Goal: Task Accomplishment & Management: Manage account settings

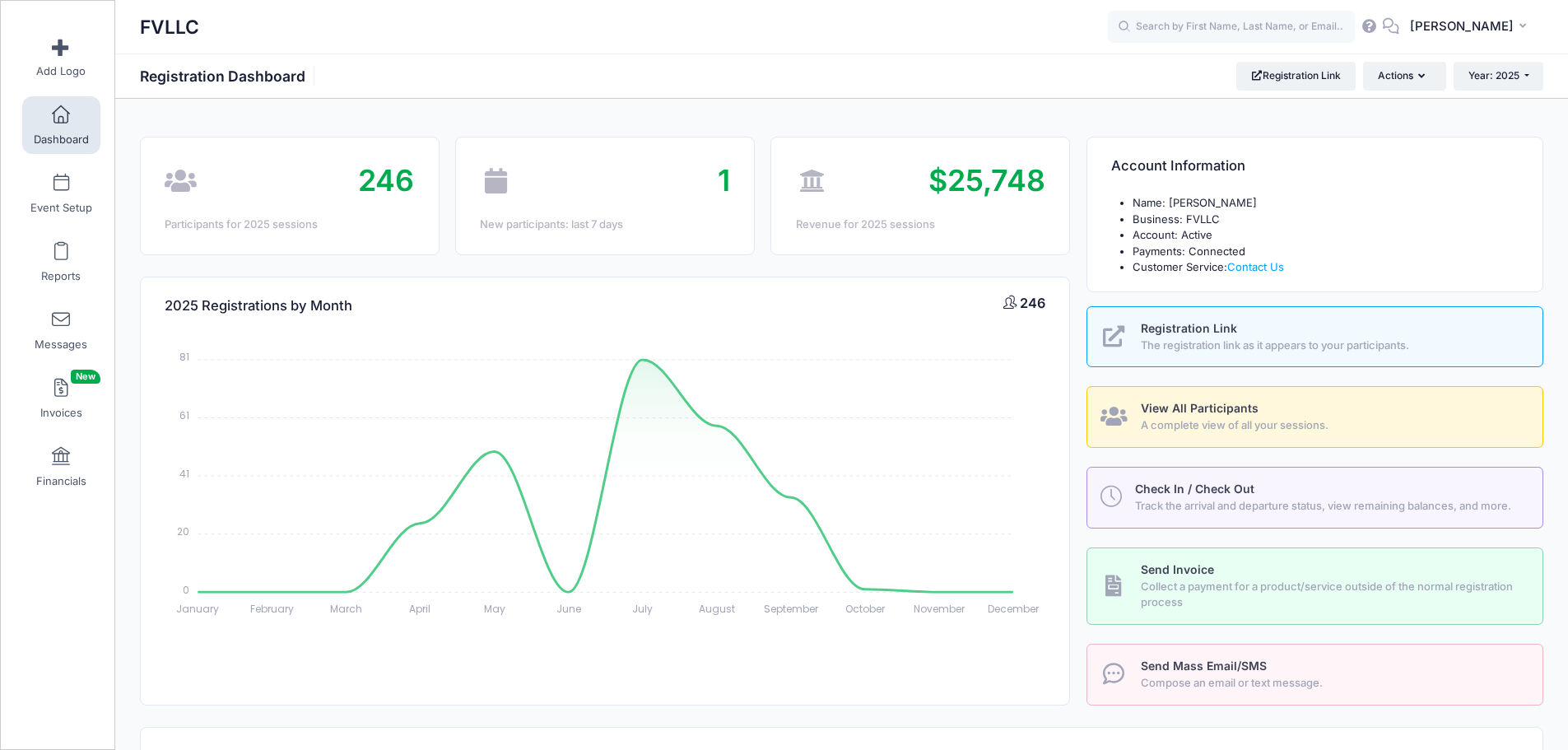
select select
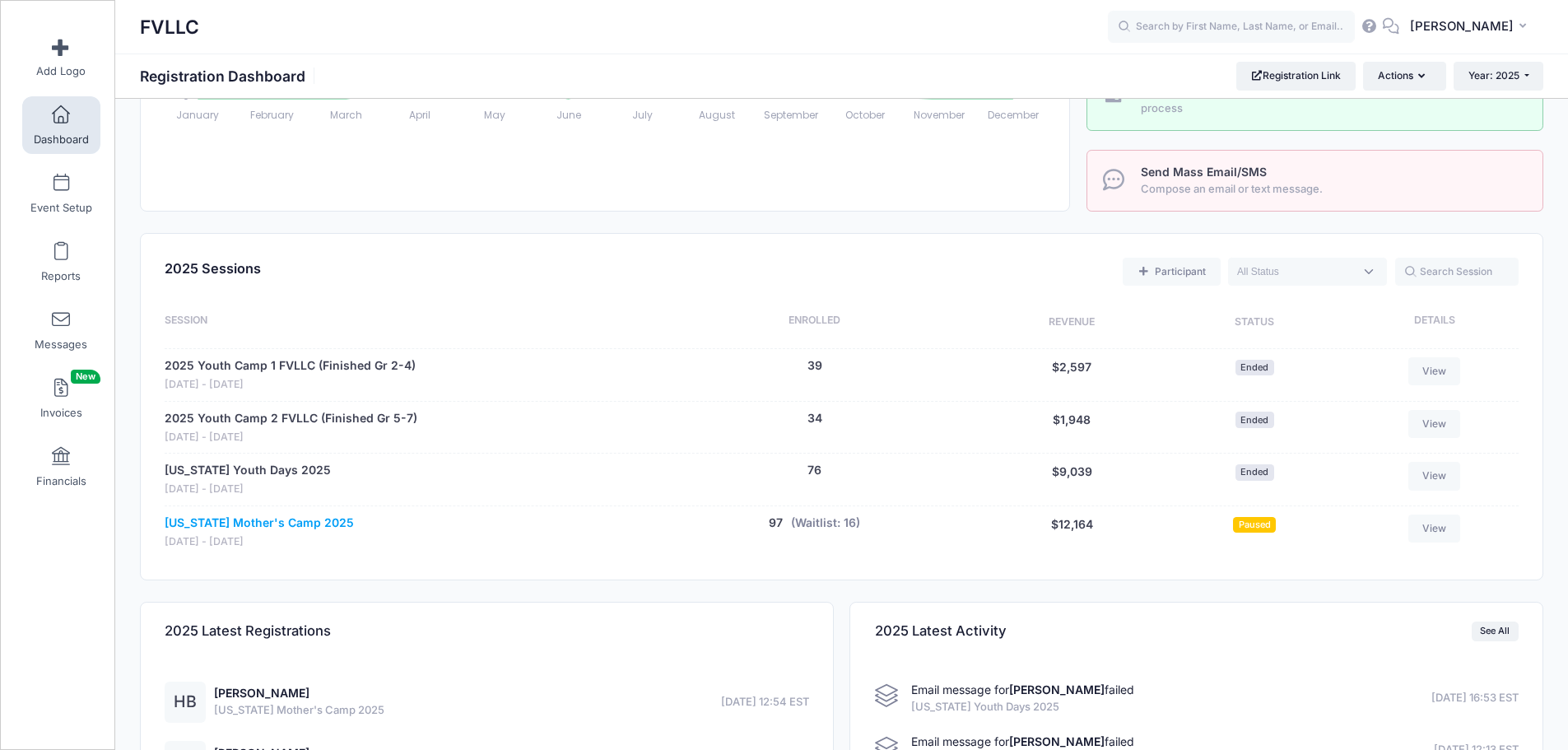
click at [320, 516] on link "[US_STATE] Mother's Camp 2025" at bounding box center [259, 523] width 189 height 17
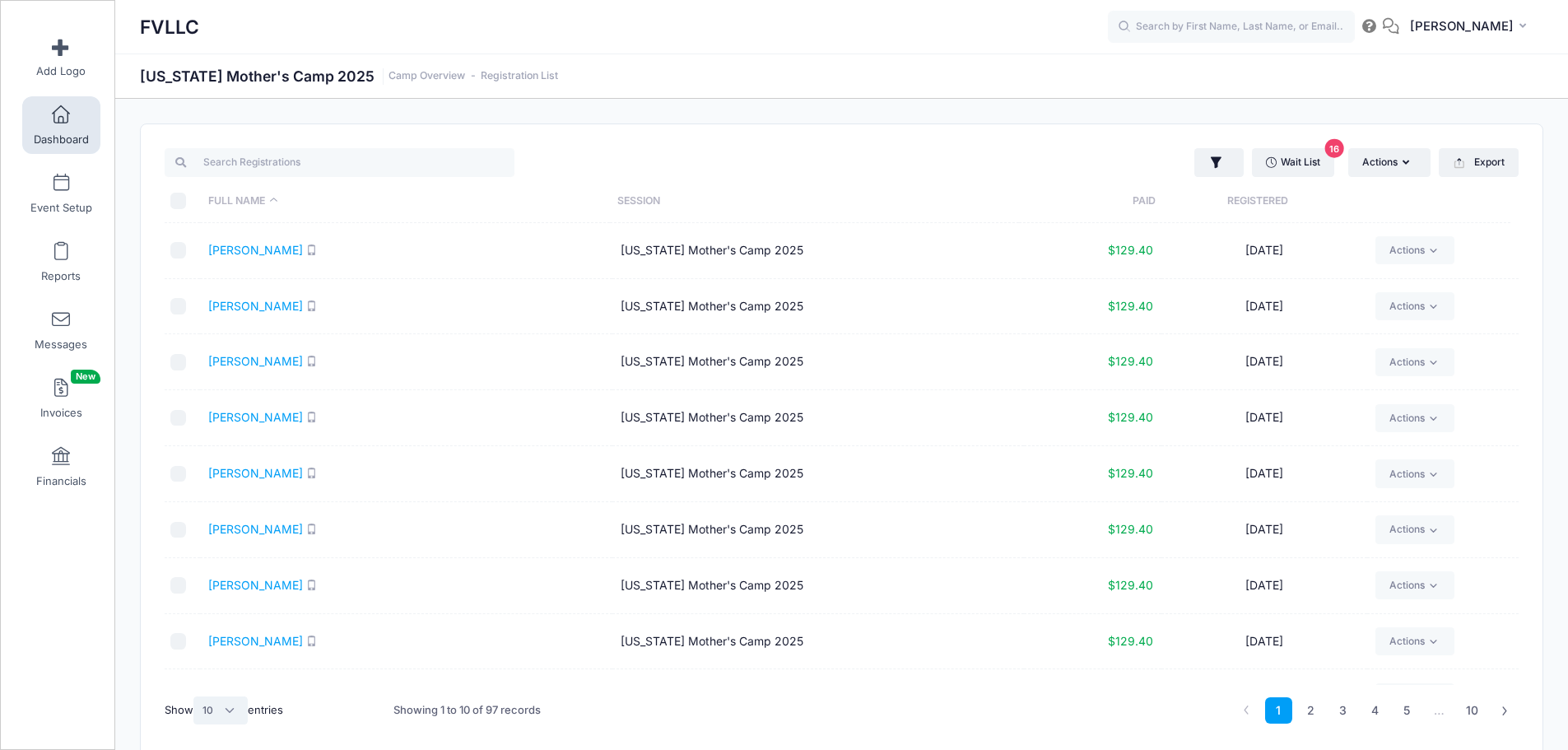
click at [229, 707] on select "All 10 25 50" at bounding box center [220, 710] width 54 height 28
select select "50"
click at [196, 696] on select "All 10 25 50" at bounding box center [220, 710] width 54 height 28
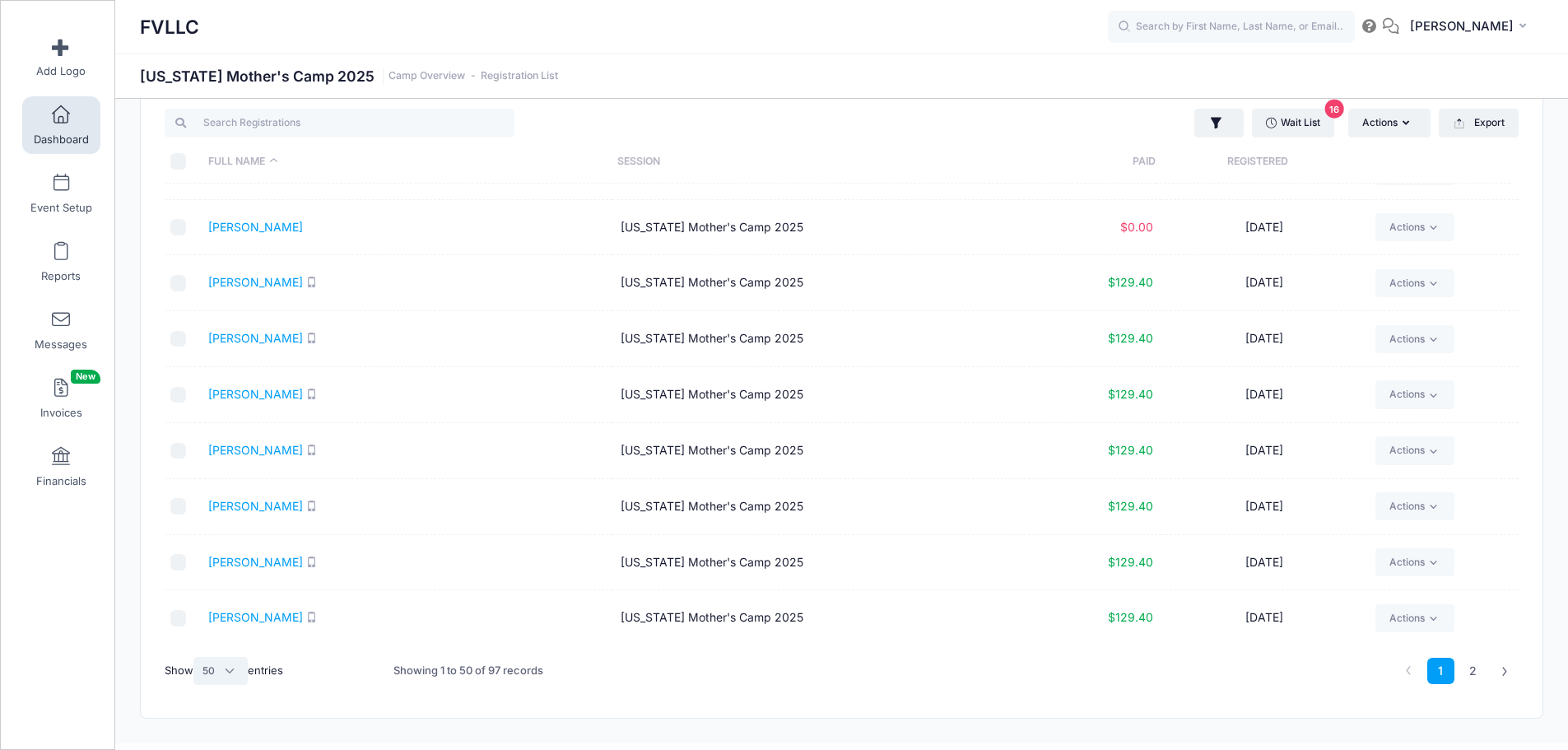
scroll to position [70, 0]
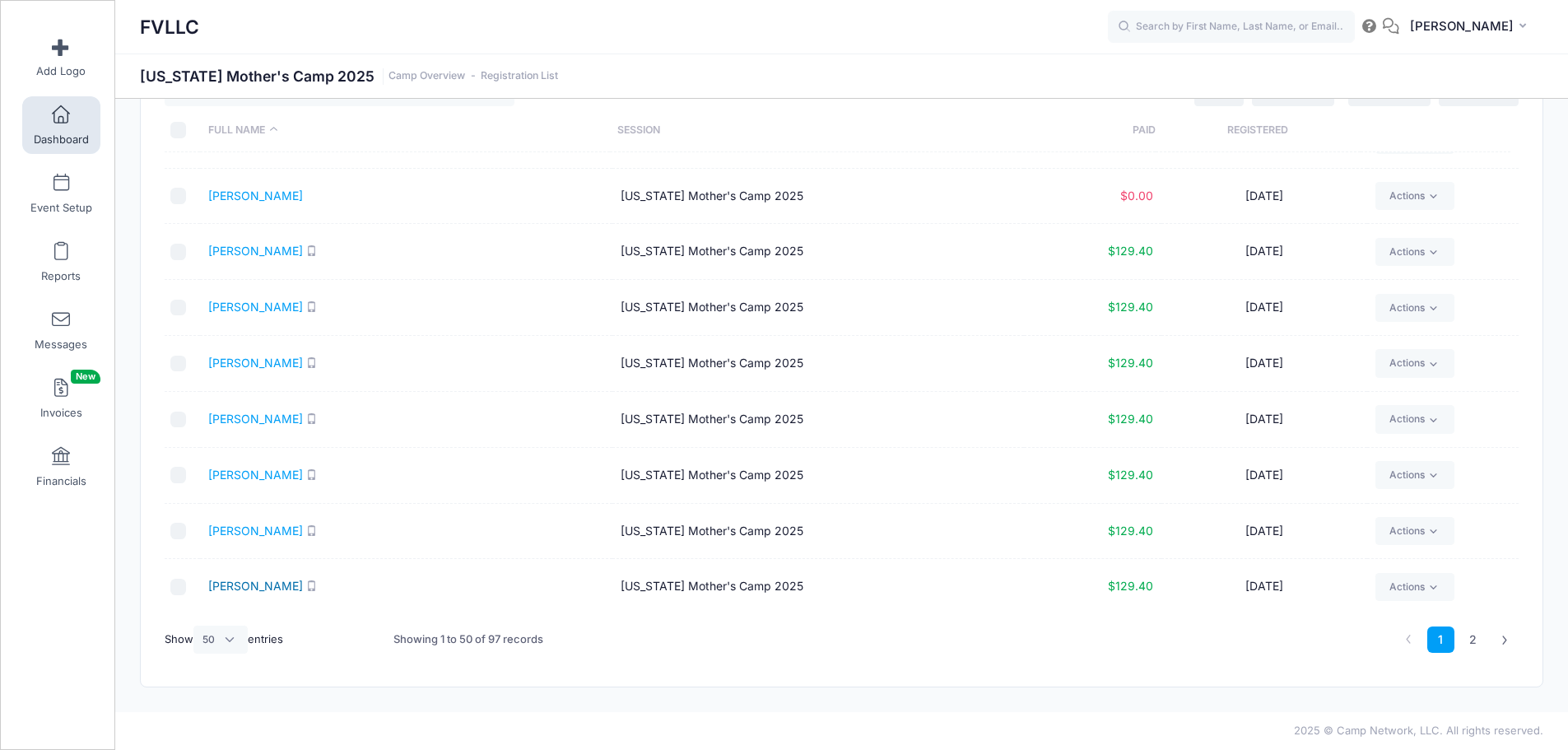
click at [243, 586] on link "[PERSON_NAME]" at bounding box center [255, 585] width 95 height 14
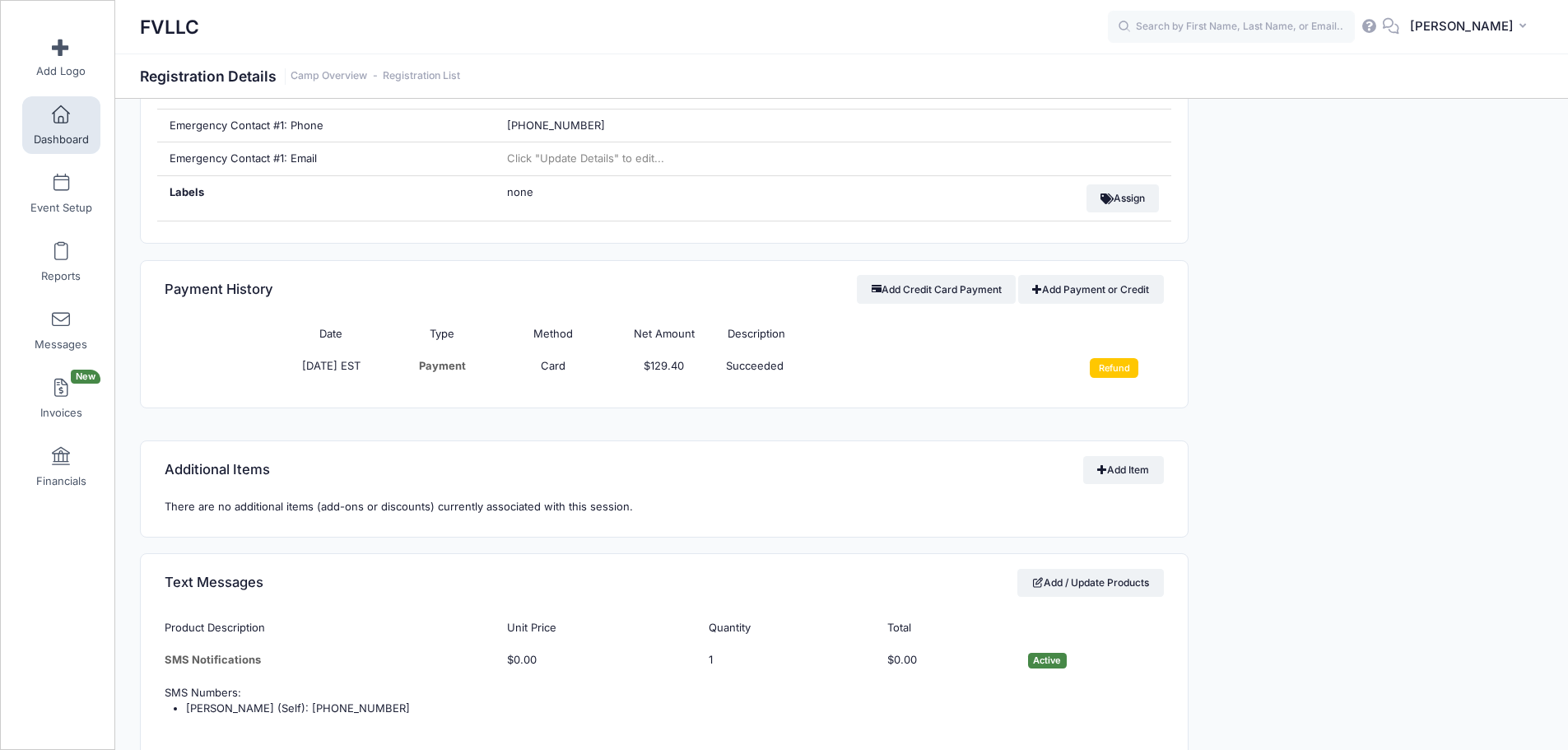
scroll to position [823, 0]
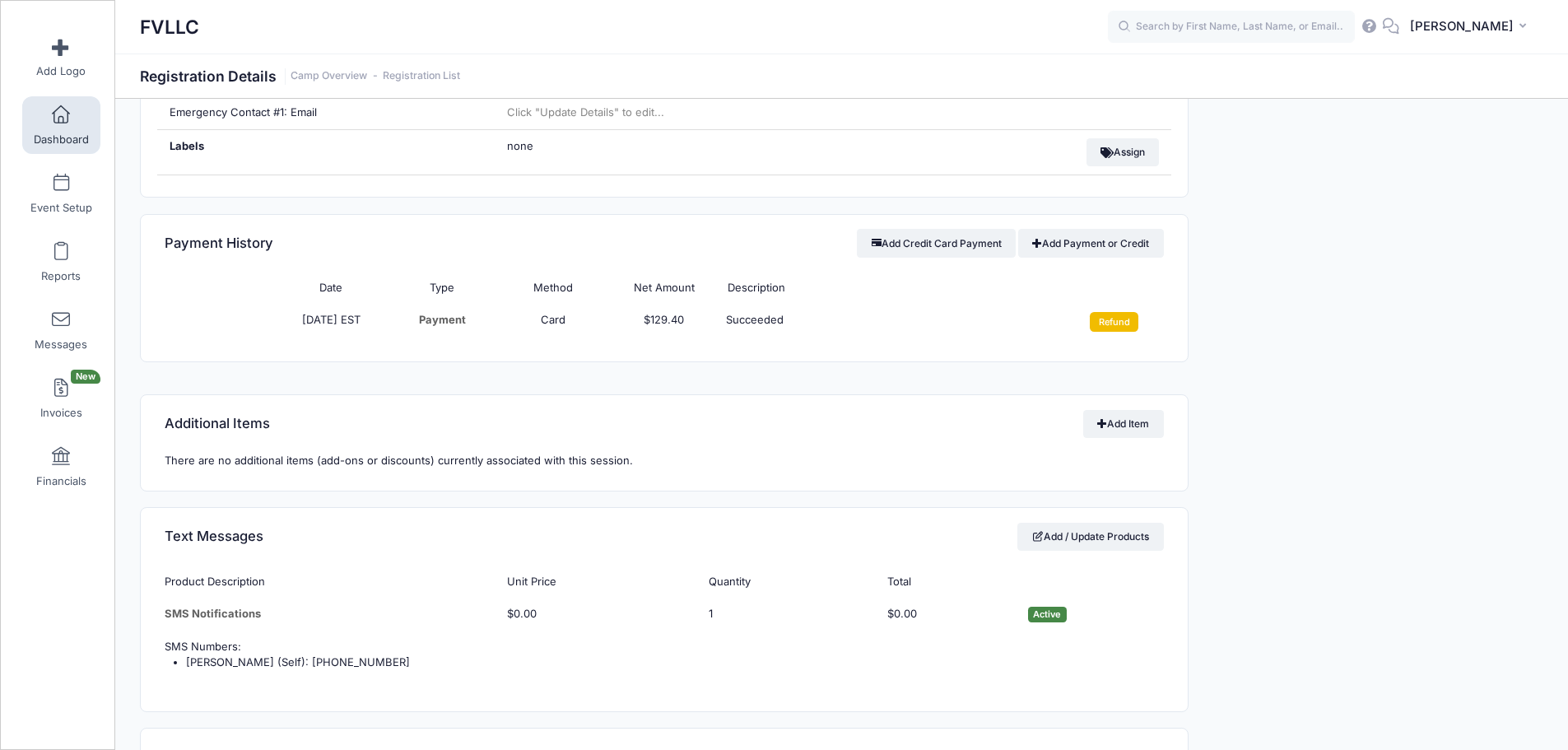
click at [1107, 329] on input "Refund" at bounding box center [1113, 321] width 49 height 20
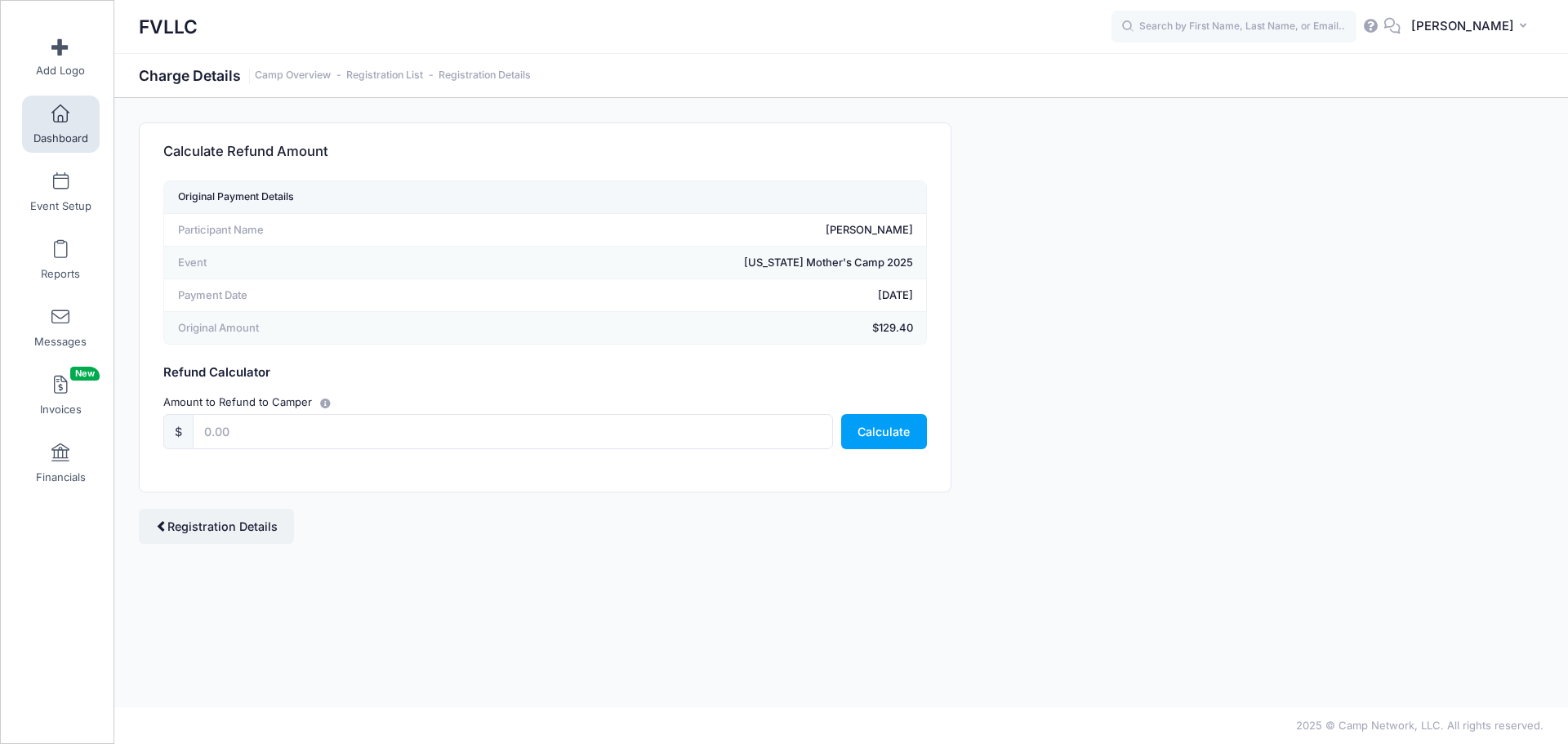
click at [315, 435] on input "text" at bounding box center [512, 431] width 640 height 35
type input "129.40"
click at [845, 431] on button "Calculate" at bounding box center [884, 431] width 86 height 35
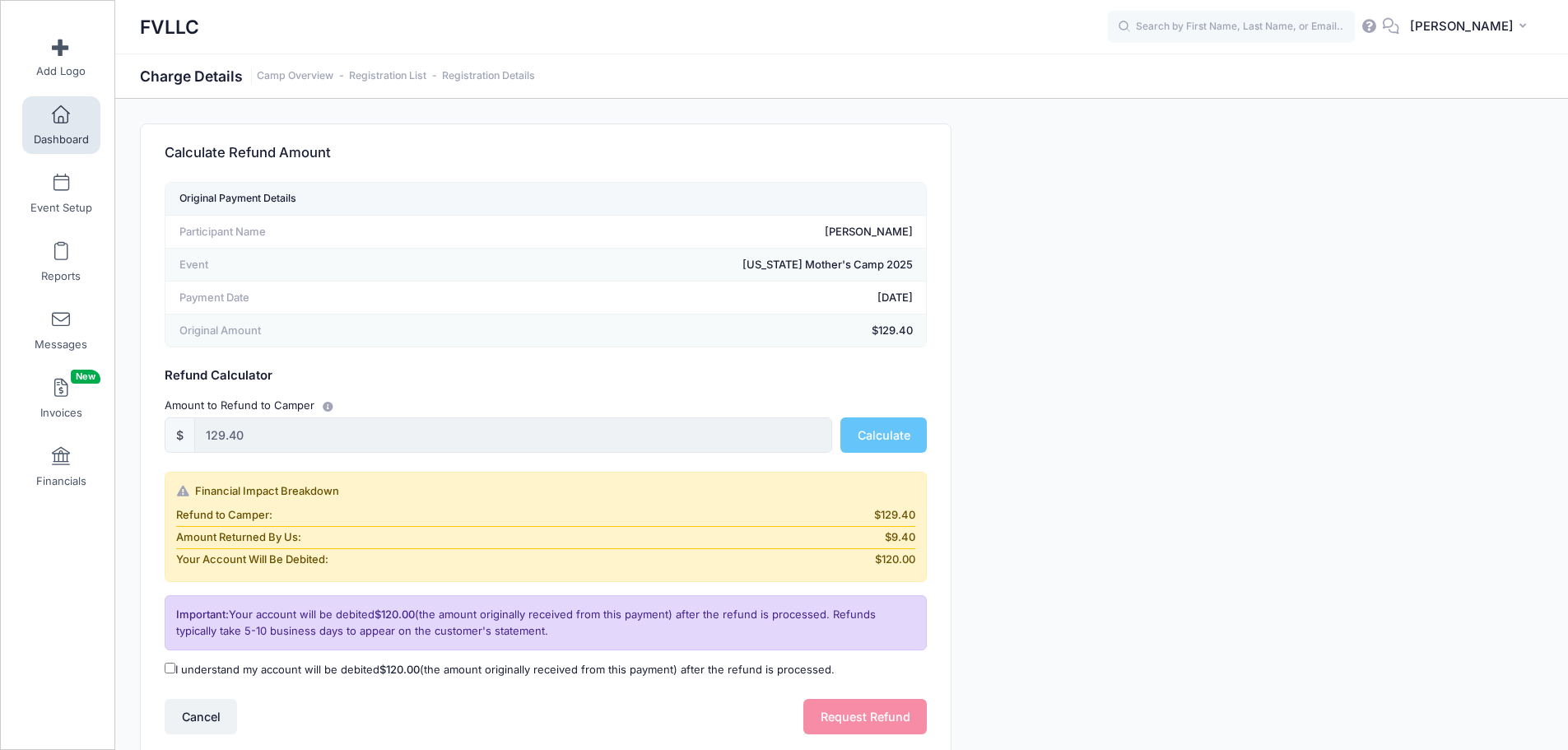
scroll to position [120, 0]
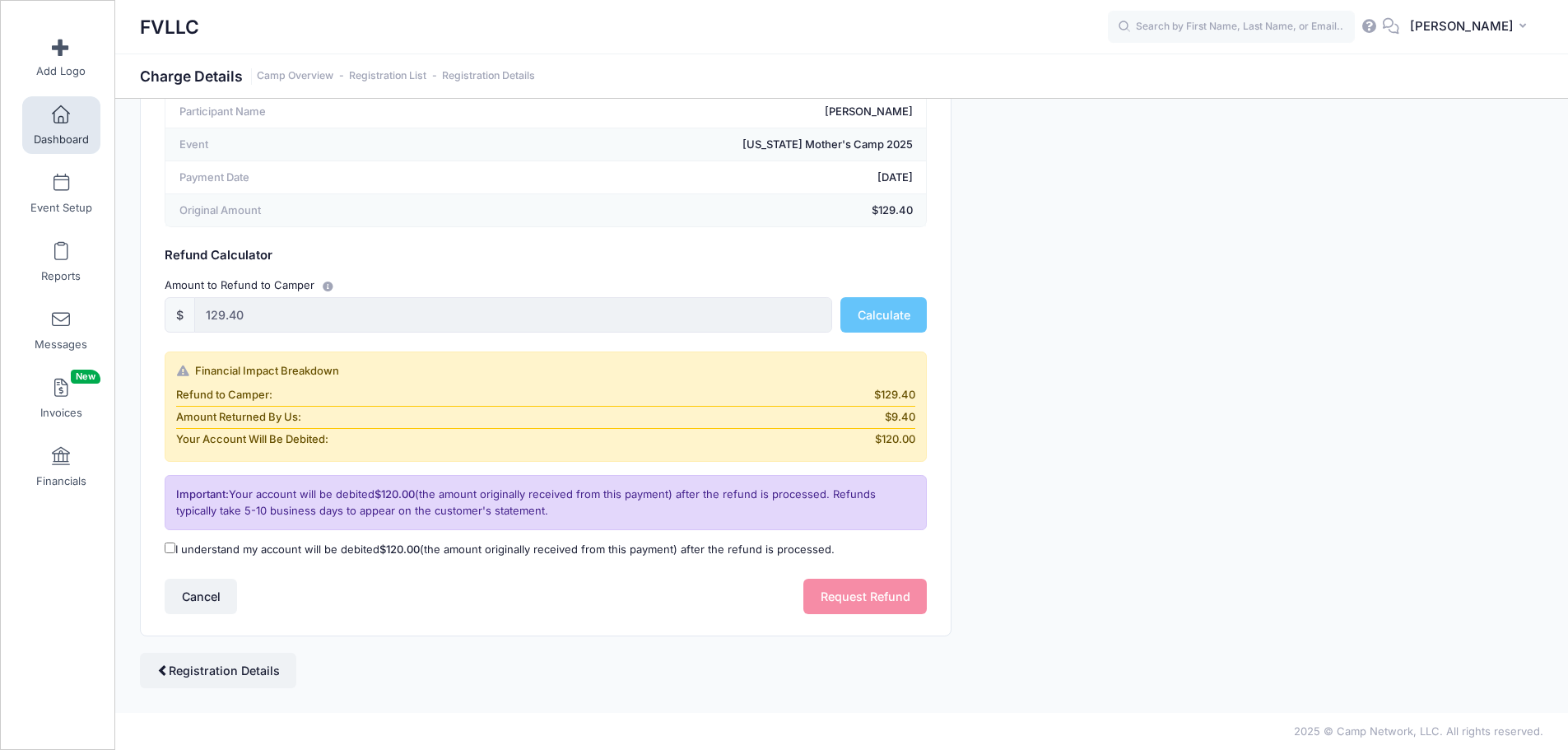
click at [377, 546] on label "I understand my account will be debited $120.00 (the amount originally received…" at bounding box center [500, 549] width 670 height 16
click at [175, 546] on input "I understand my account will be debited $120.00 (the amount originally received…" at bounding box center [170, 547] width 10 height 10
checkbox input "true"
click at [841, 597] on button "Request Refund" at bounding box center [865, 595] width 124 height 35
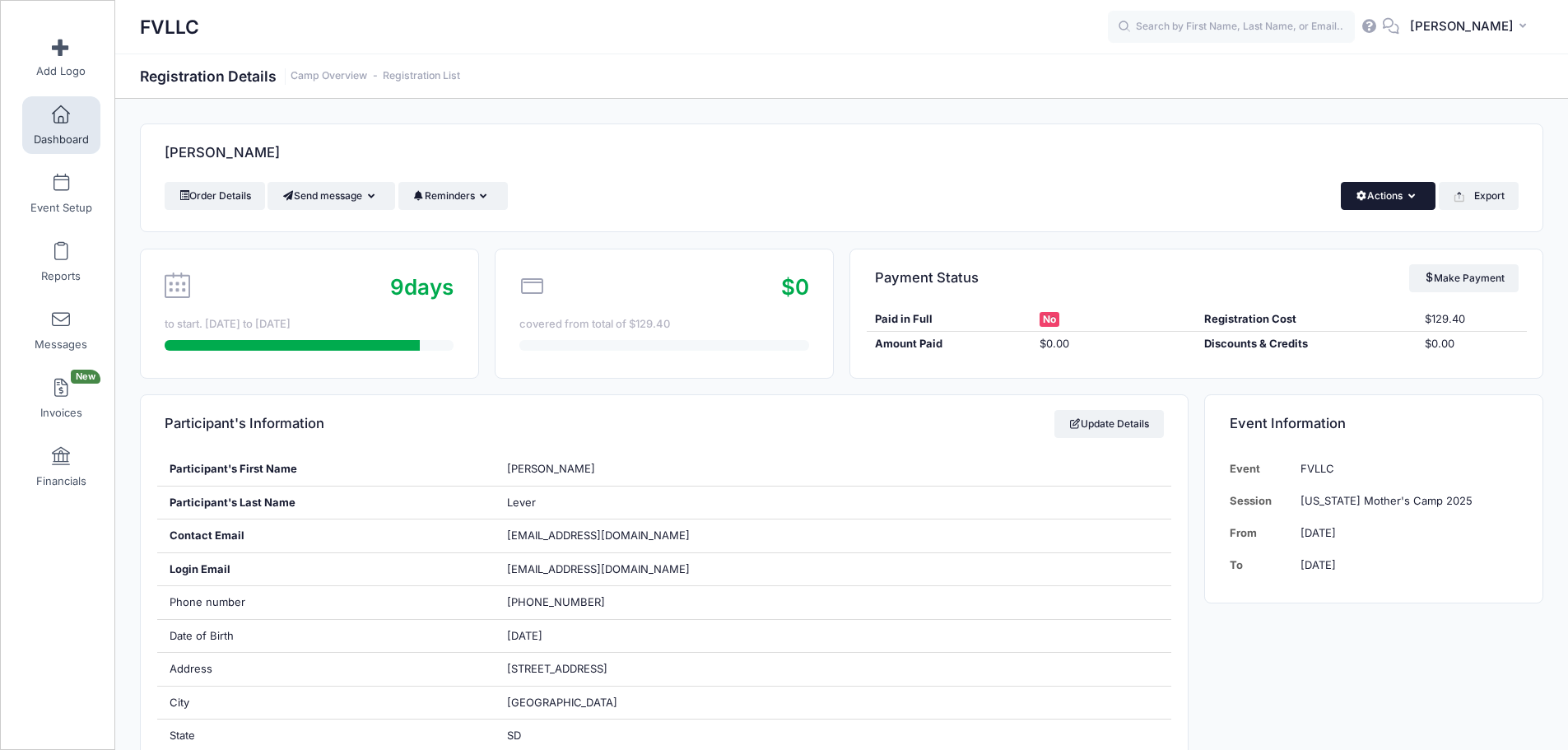
click at [1408, 197] on icon "button" at bounding box center [1414, 197] width 13 height 0
click at [1272, 351] on link "Delete" at bounding box center [1333, 348] width 190 height 31
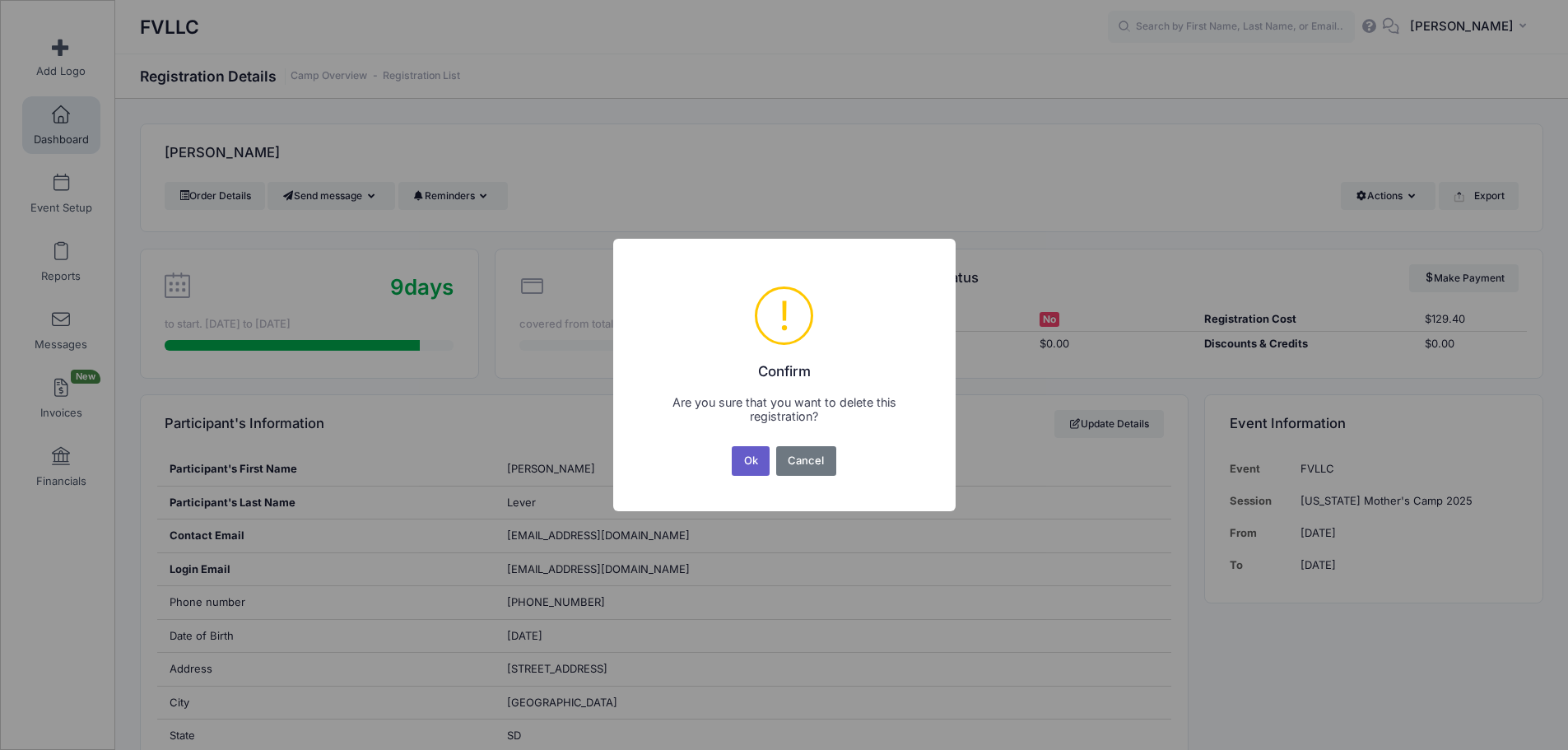
click at [746, 459] on button "Ok" at bounding box center [751, 460] width 38 height 29
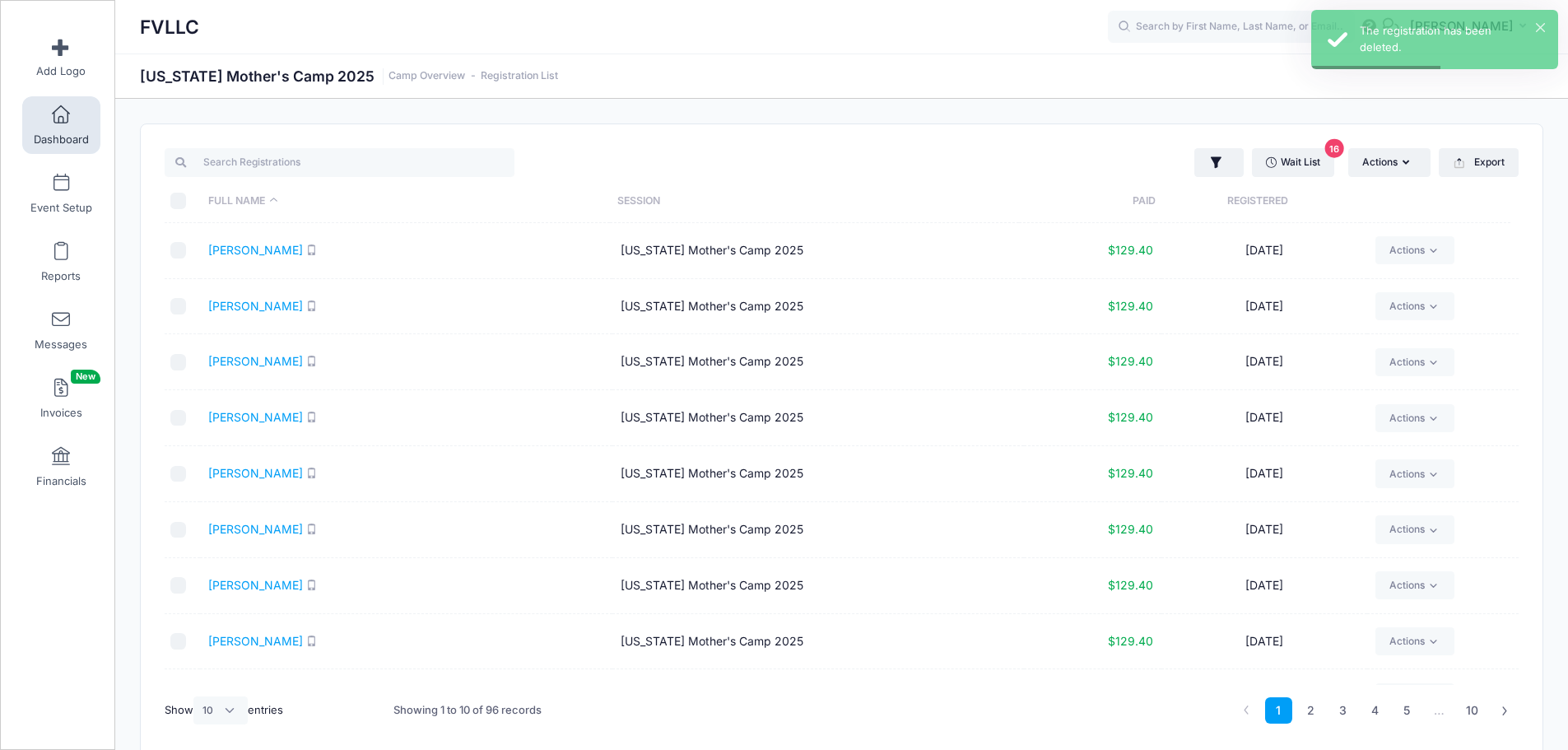
select select "10"
drag, startPoint x: 0, startPoint y: 0, endPoint x: 1229, endPoint y: 173, distance: 1241.1
click at [1285, 153] on link "Wait List 16" at bounding box center [1293, 162] width 82 height 28
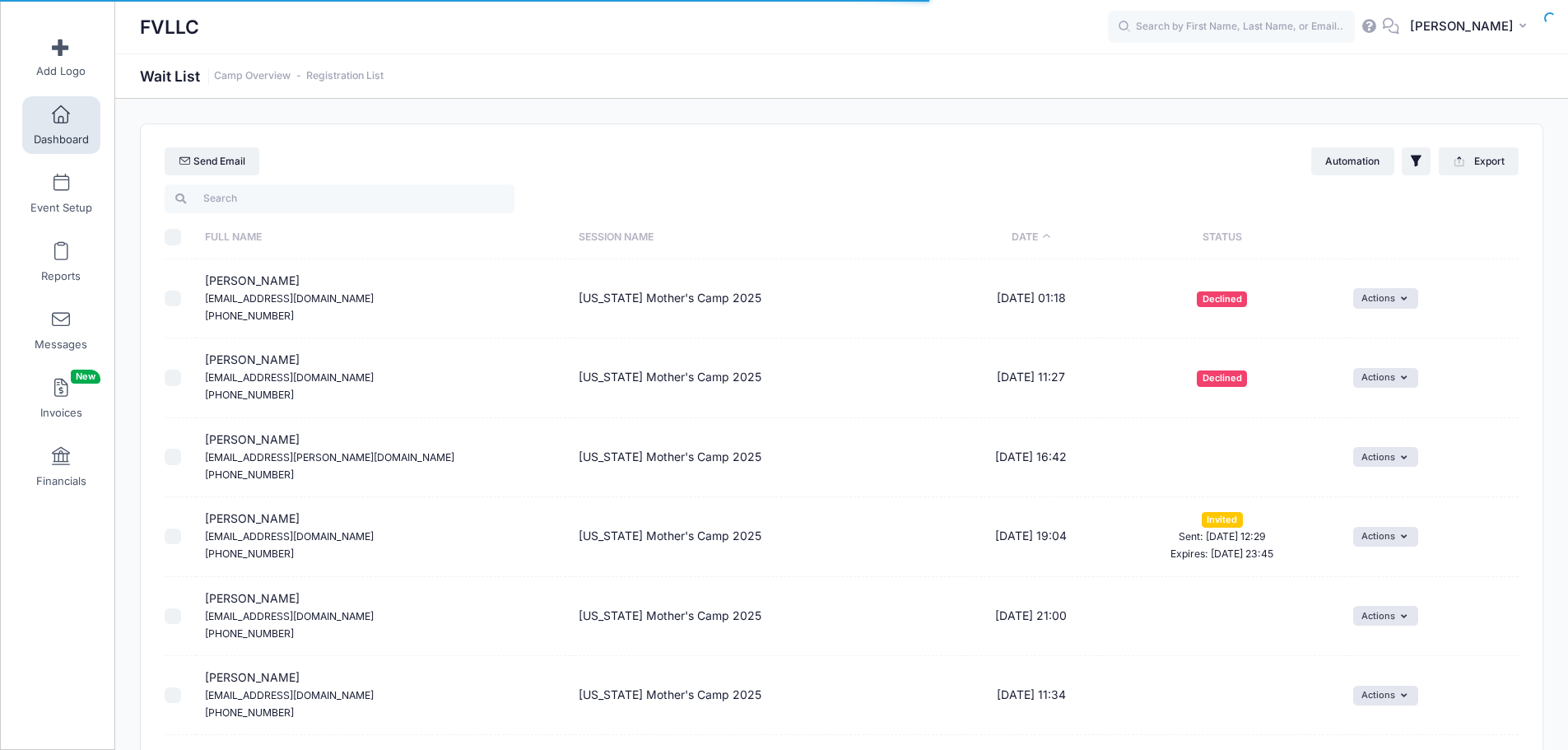
select select "50"
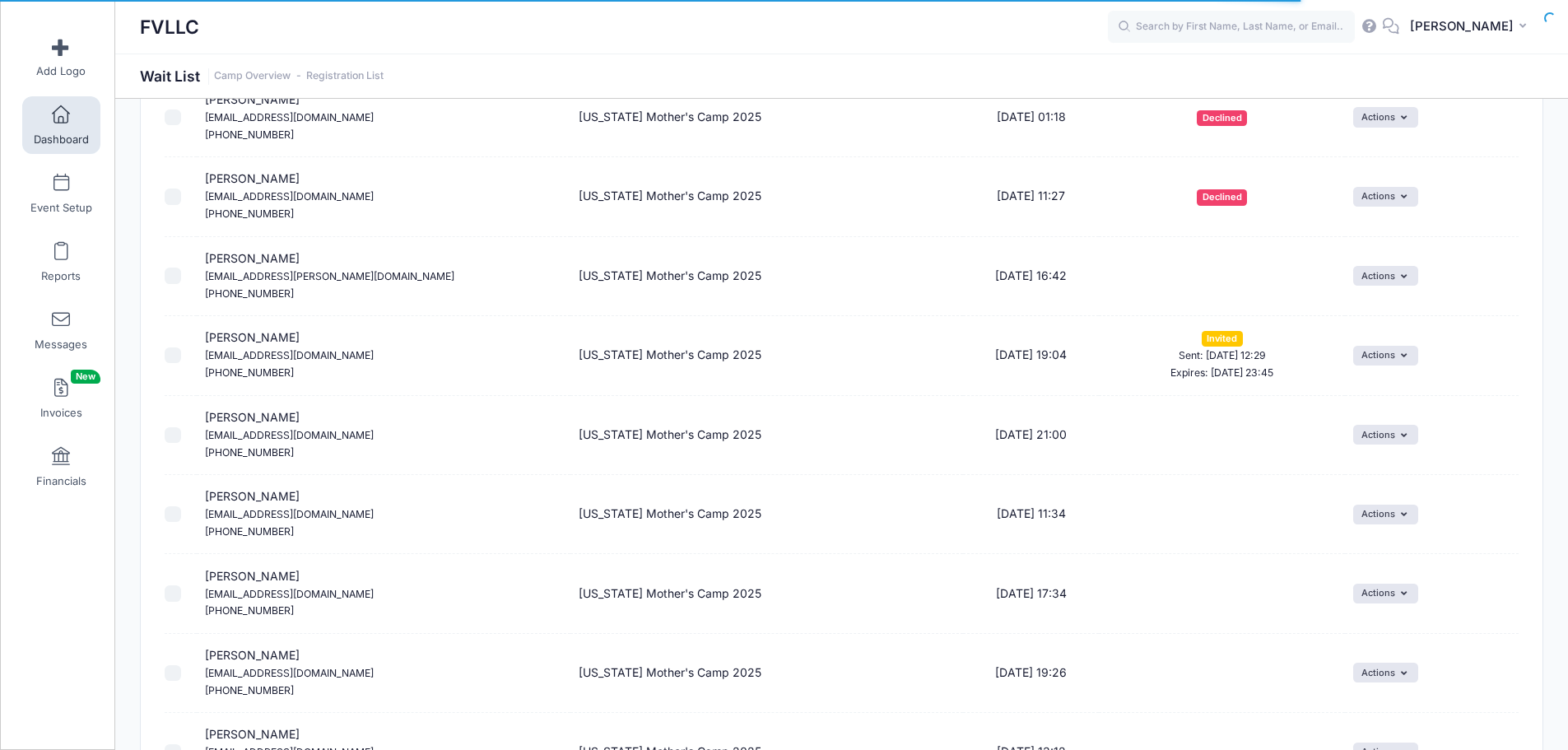
scroll to position [247, 0]
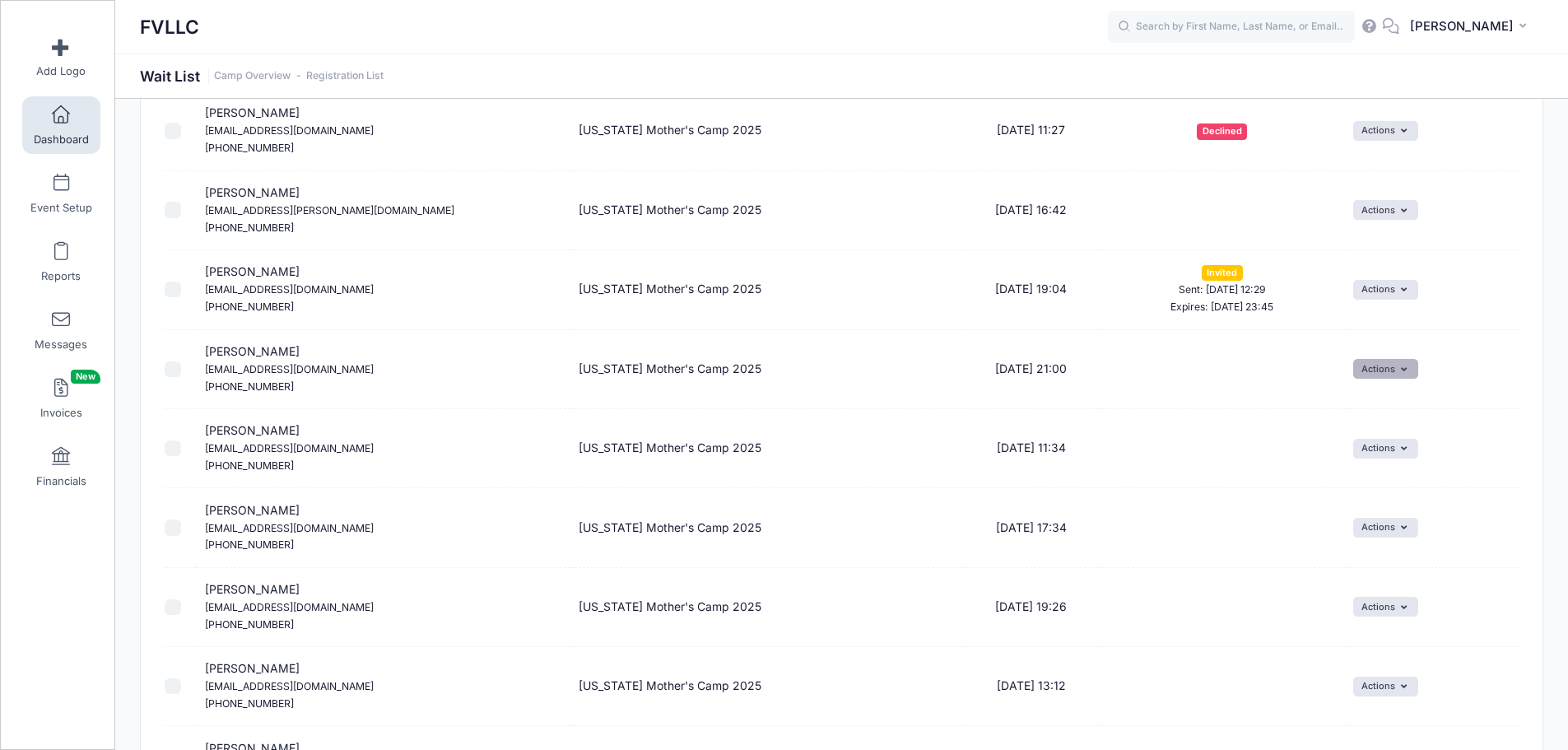
click at [1403, 374] on button "Actions" at bounding box center [1386, 369] width 65 height 20
click at [1360, 400] on span at bounding box center [1352, 405] width 15 height 11
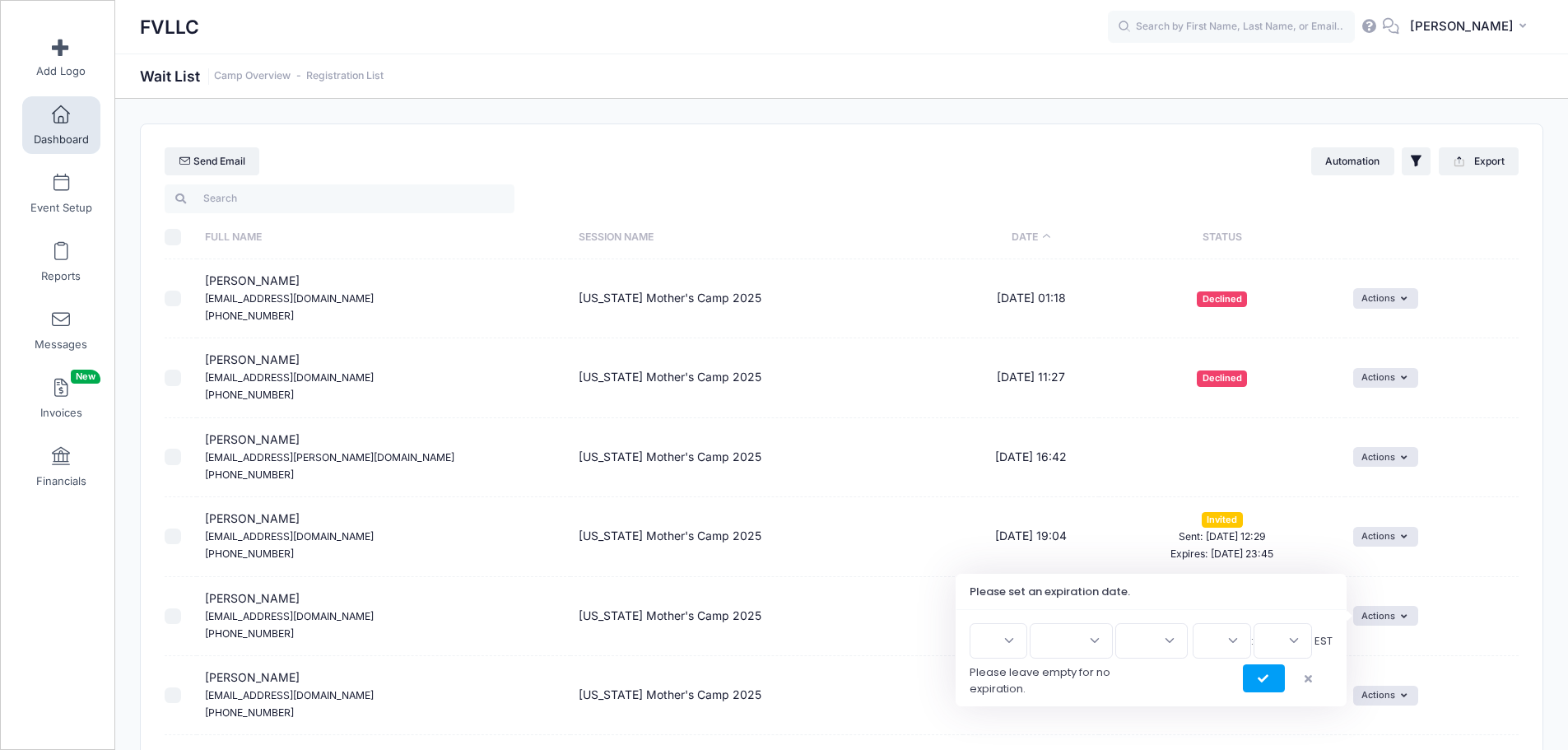
click at [1022, 638] on select "1 2 3 4 5 6 7 8 9 10 11 12 13 14 15 16 17 18 19 20 21 22 23 24 25 26 27 28 29 3…" at bounding box center [998, 640] width 58 height 35
select select "8"
click at [975, 623] on select "1 2 3 4 5 6 7 8 9 10 11 12 13 14 15 16 17 18 19 20 21 22 23 24 25 26 27 28 29 3…" at bounding box center [998, 640] width 58 height 35
click at [1089, 637] on select "Jan Feb Mar Apr May Jun Jul Aug Sep Oct Nov Dec" at bounding box center [1071, 640] width 83 height 35
select select "9"
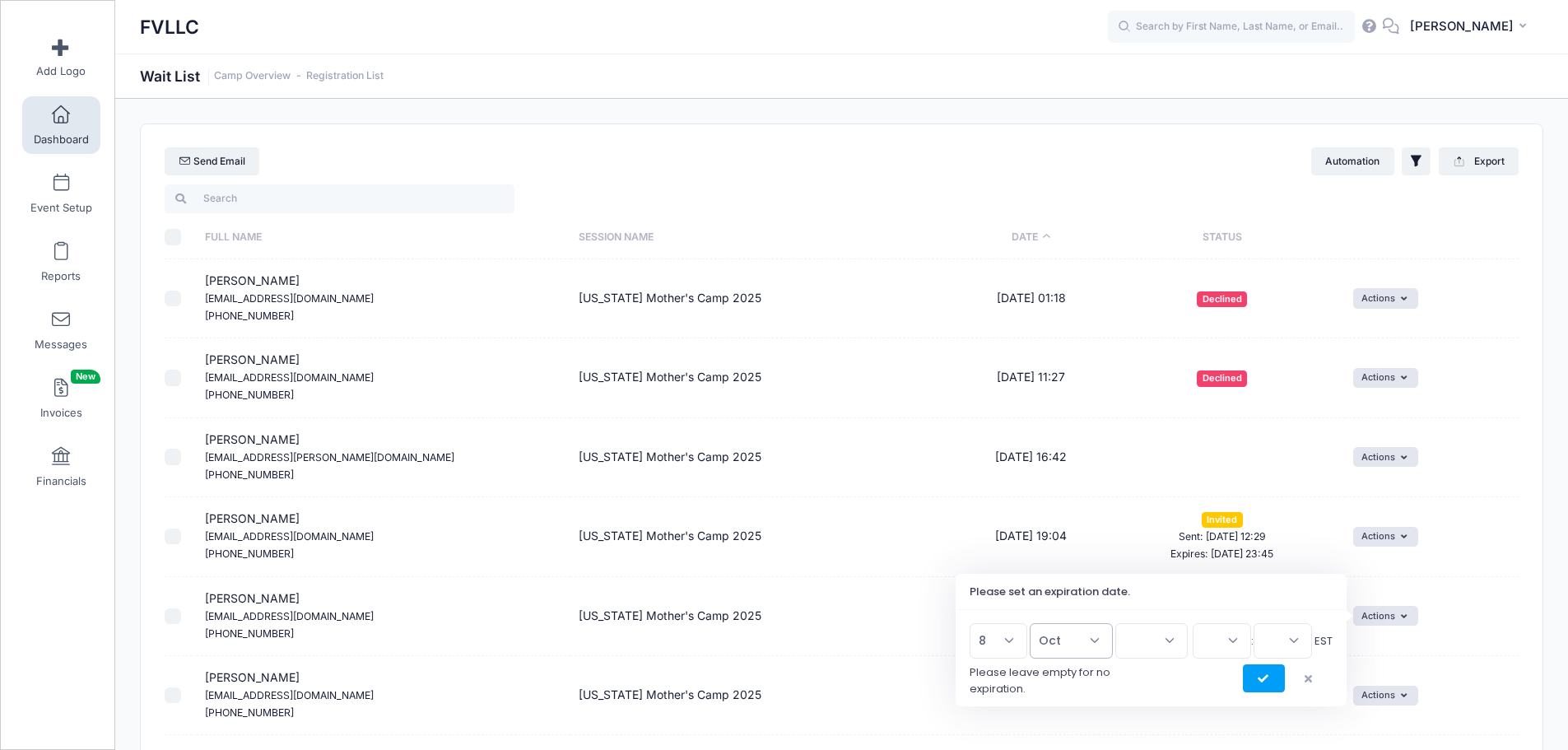
click at [1037, 623] on select "Jan Feb Mar Apr May Jun Jul Aug Sep Oct Nov Dec" at bounding box center [1071, 640] width 83 height 35
click at [1168, 637] on select "2026 2025" at bounding box center [1151, 640] width 72 height 35
select select "2025"
click at [1115, 623] on select "2026 2025" at bounding box center [1151, 640] width 72 height 35
click at [1227, 640] on select "00 01 02 03 04 05 06 07 08 09 10 11 12 13 14 15 16 17 18 19 20 21 22 23" at bounding box center [1222, 640] width 58 height 35
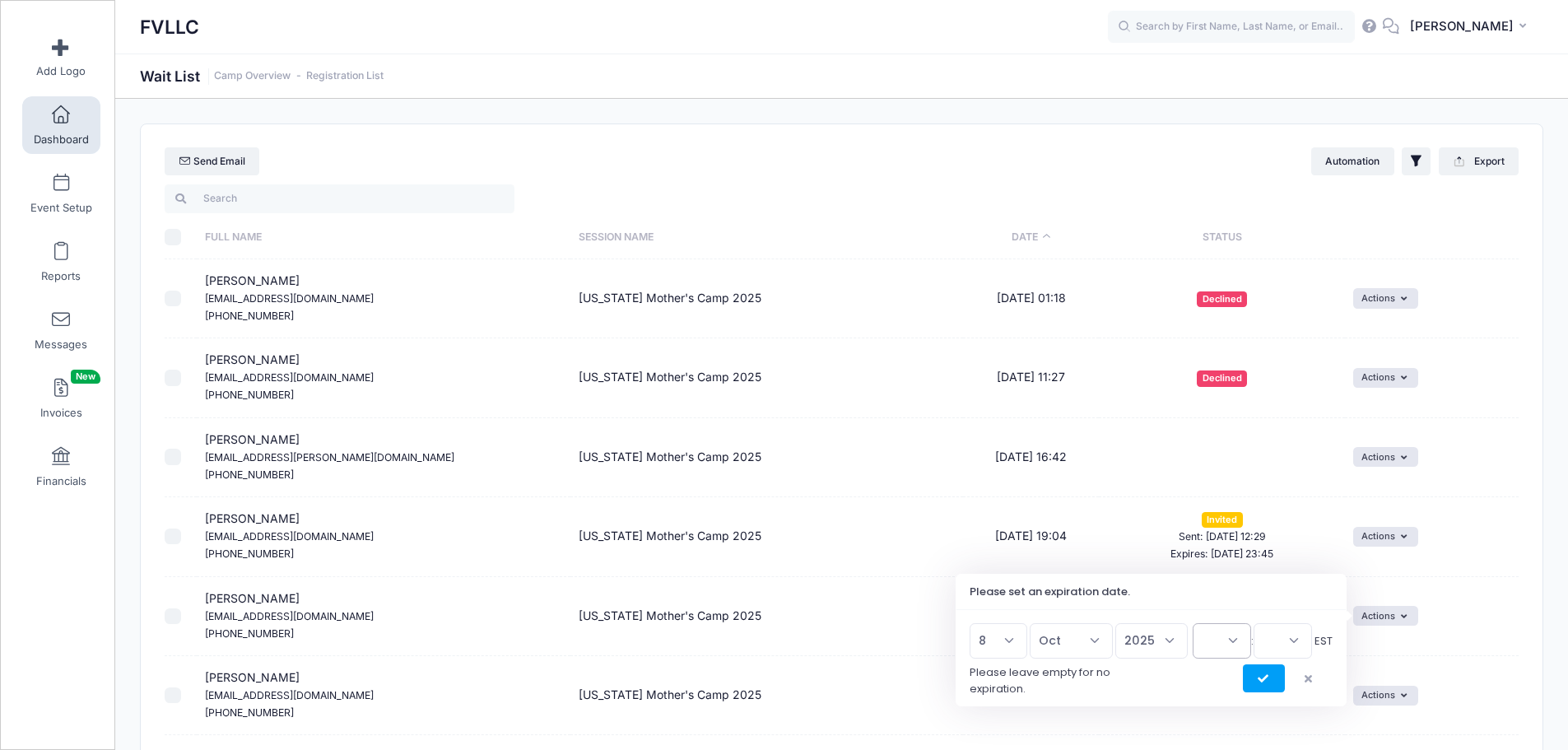
select select "23"
click at [1193, 623] on select "00 01 02 03 04 05 06 07 08 09 10 11 12 13 14 15 16 17 18 19 20 21 22 23" at bounding box center [1222, 640] width 58 height 35
click at [1295, 635] on select "00 15 30 45" at bounding box center [1283, 640] width 58 height 35
select select "45"
click at [1254, 623] on select "00 15 30 45" at bounding box center [1283, 640] width 58 height 35
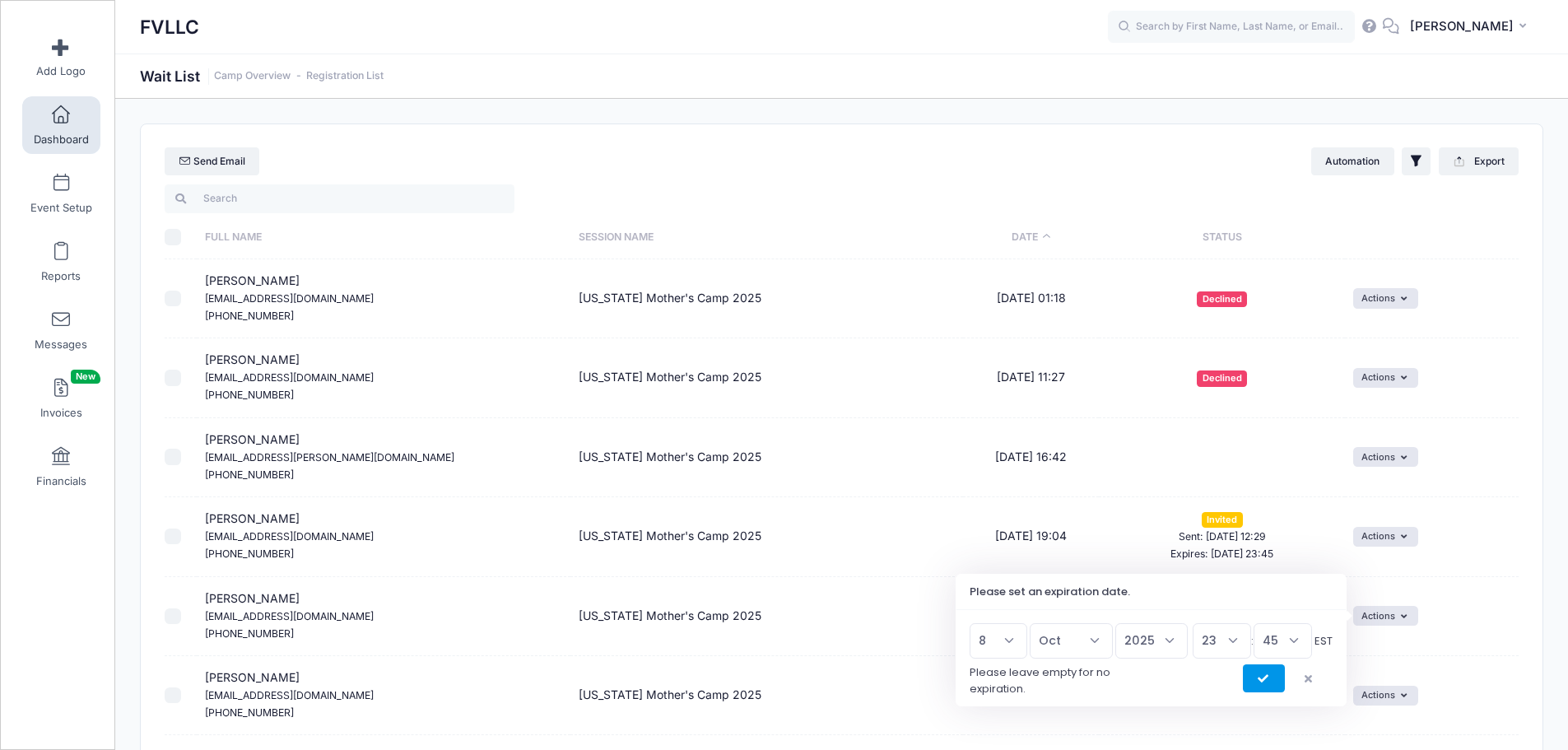
click at [1265, 673] on button "submit" at bounding box center [1264, 678] width 42 height 28
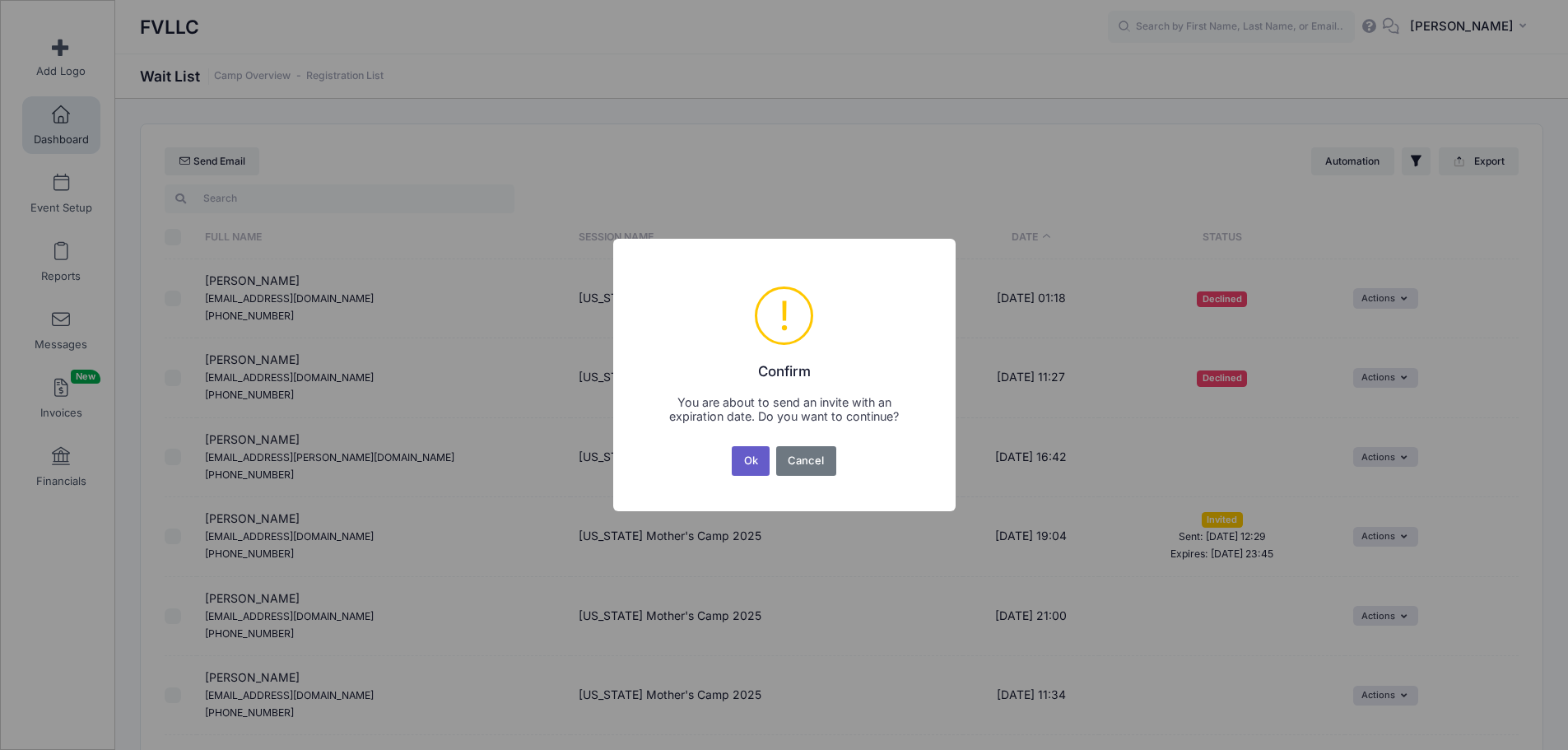
click at [760, 456] on button "Ok" at bounding box center [751, 460] width 38 height 29
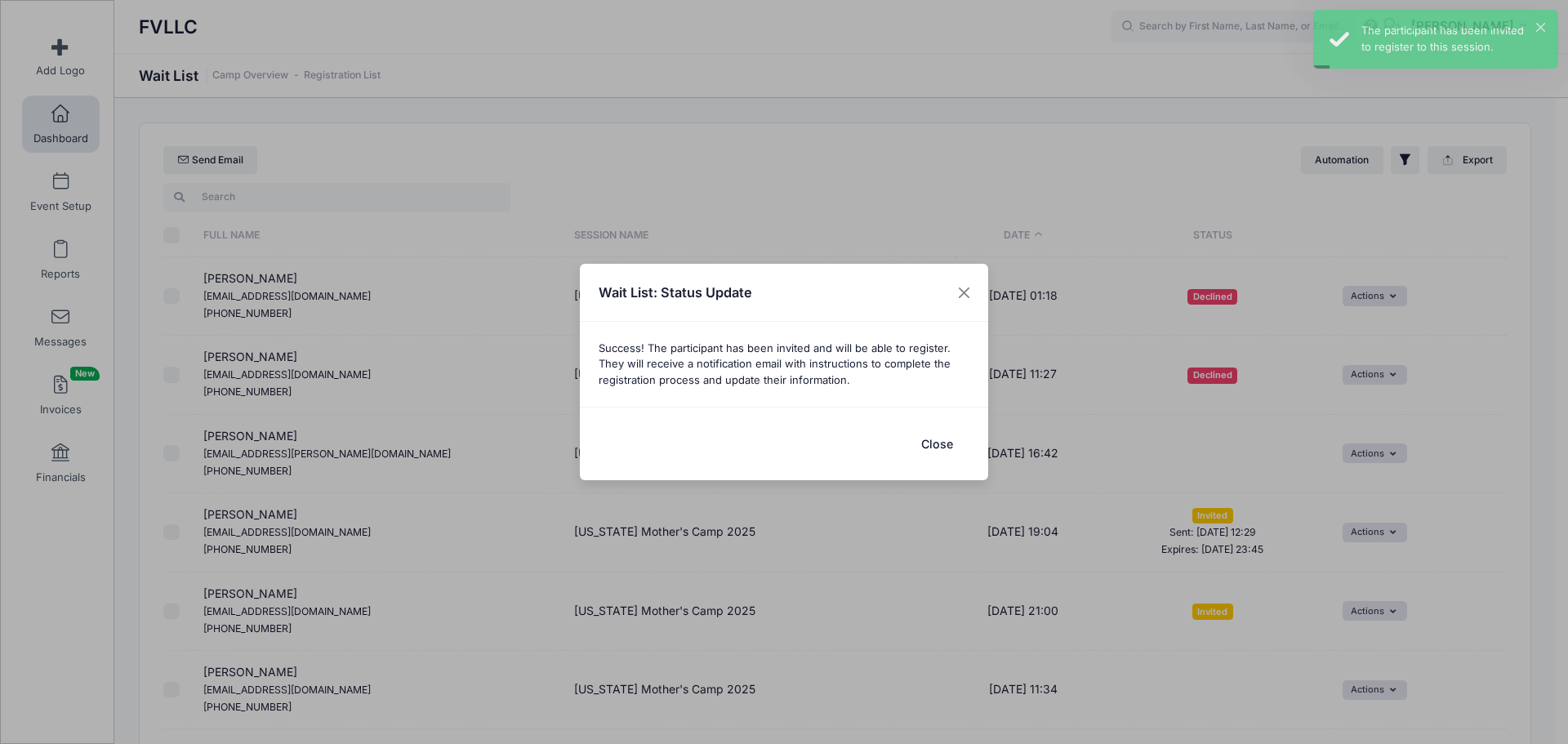
click at [946, 440] on button "Close" at bounding box center [936, 443] width 66 height 35
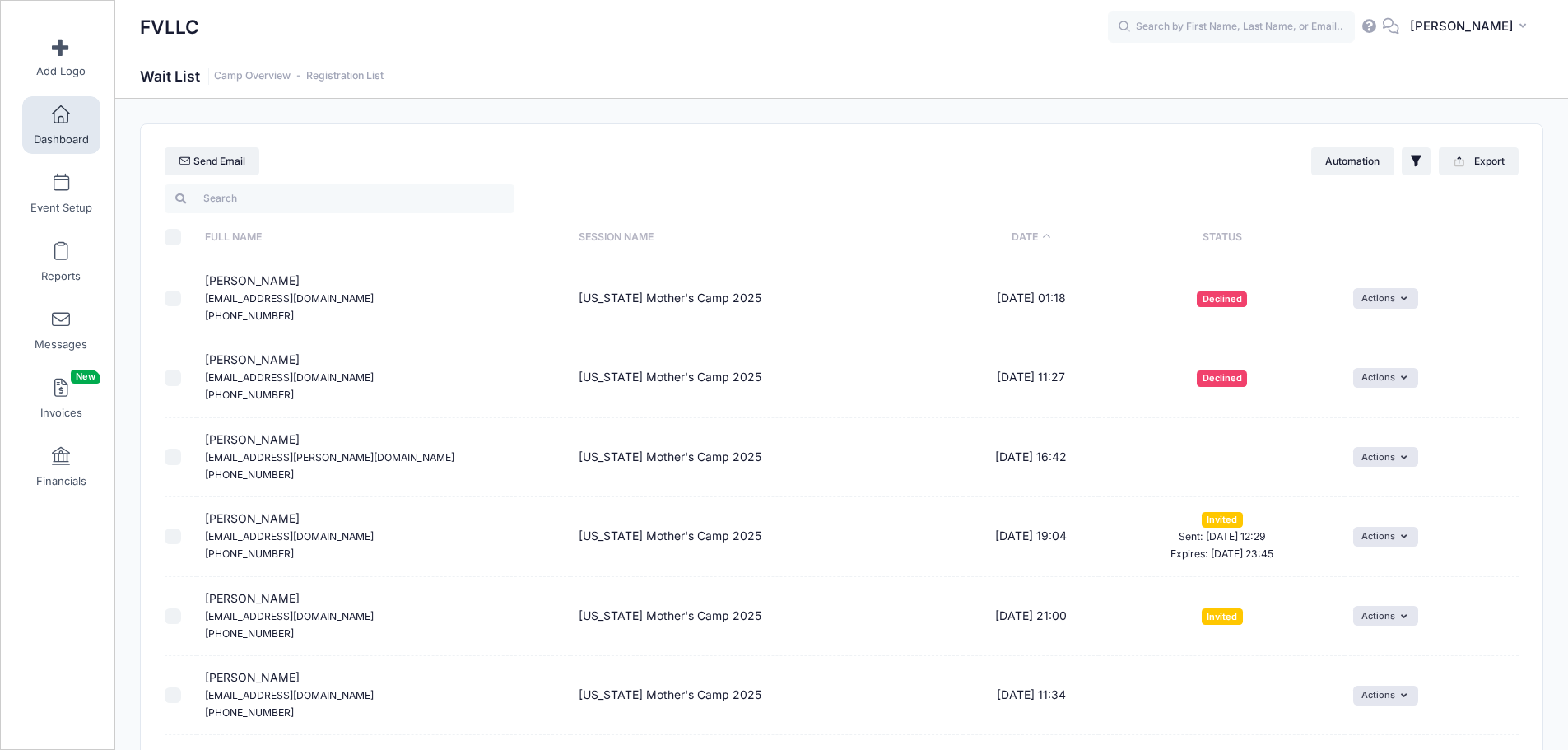
click at [64, 137] on span "Dashboard" at bounding box center [61, 139] width 55 height 14
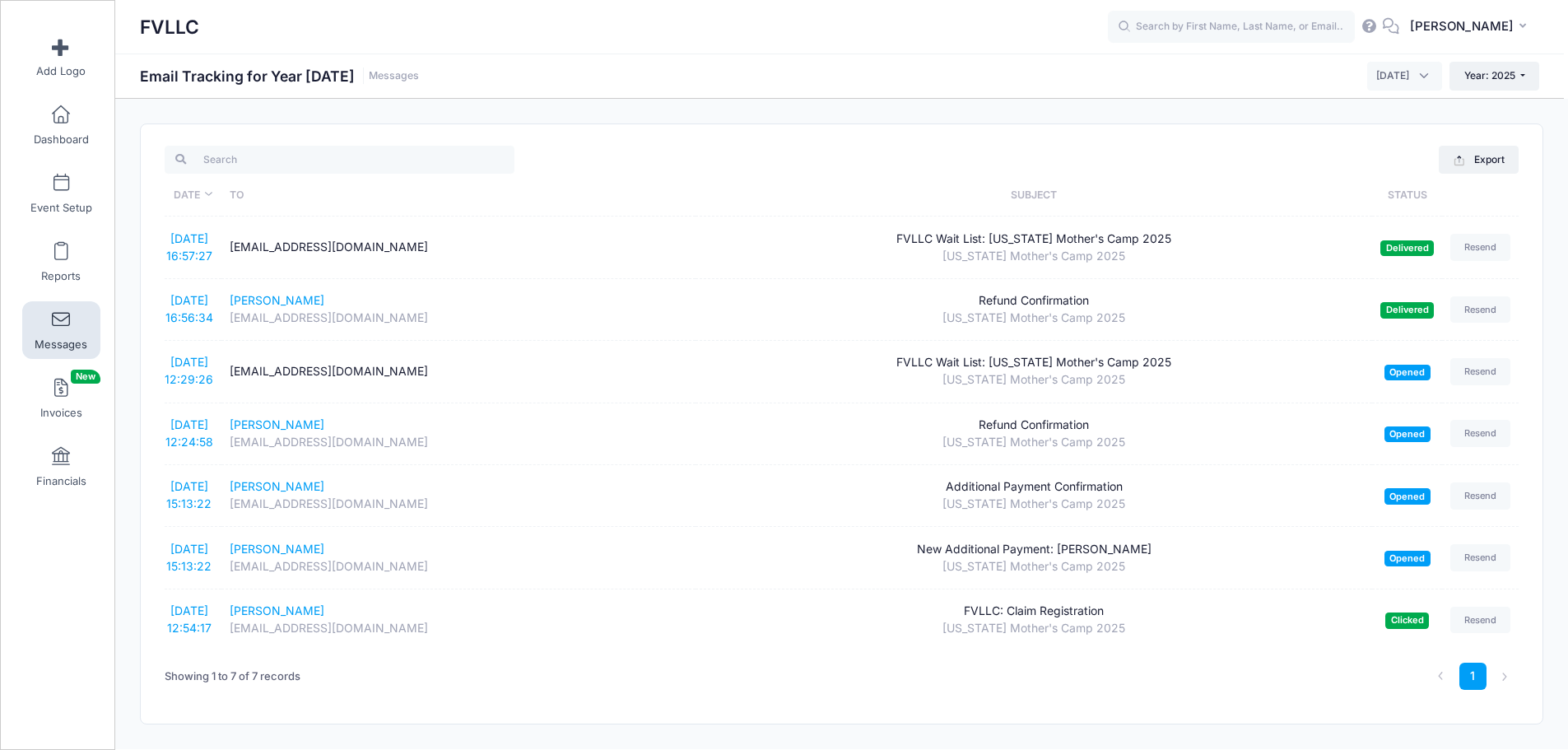
scroll to position [33, 0]
